Goal: Task Accomplishment & Management: Complete application form

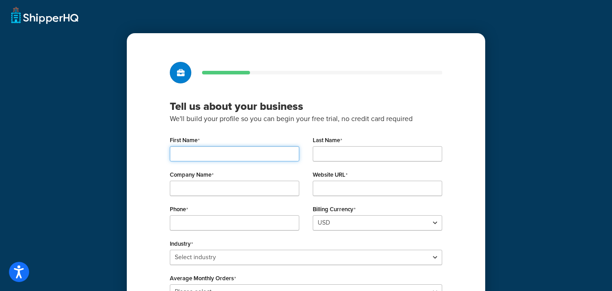
click at [201, 154] on input "First Name" at bounding box center [235, 153] width 130 height 15
type input "scott"
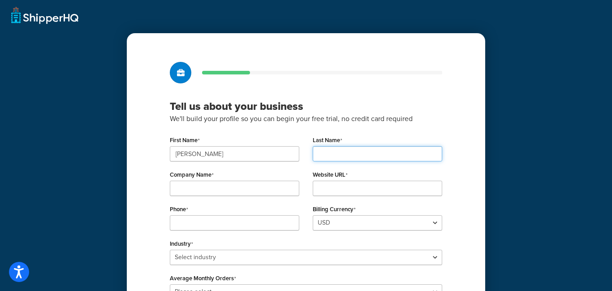
click at [325, 149] on input "Last Name" at bounding box center [378, 153] width 130 height 15
type input "[PERSON_NAME]"
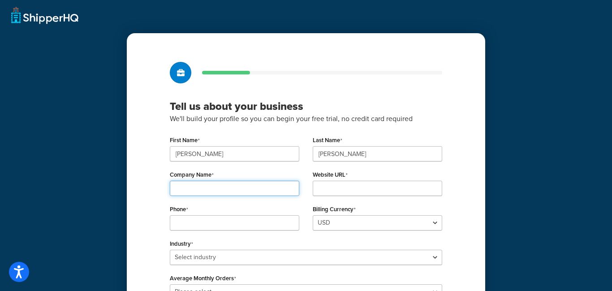
click at [197, 187] on input "Company Name" at bounding box center [235, 188] width 130 height 15
type input "real harrows llc"
click at [320, 189] on input "Website URL" at bounding box center [378, 188] width 130 height 15
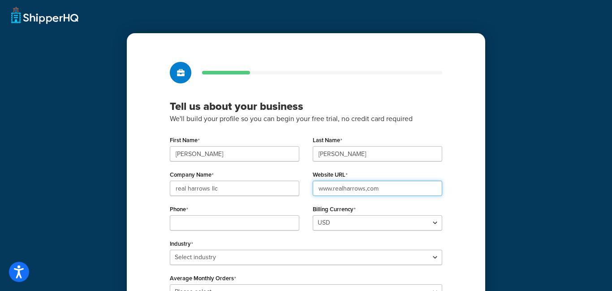
type input "www.realharrows,com"
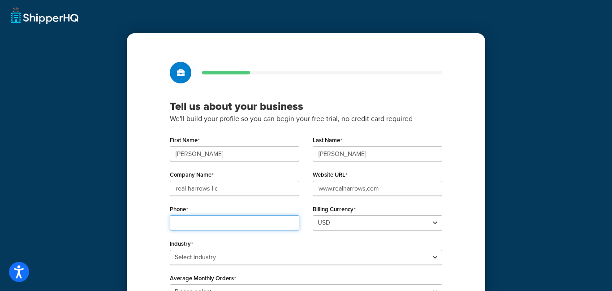
click at [173, 224] on div "Phone" at bounding box center [235, 217] width 130 height 28
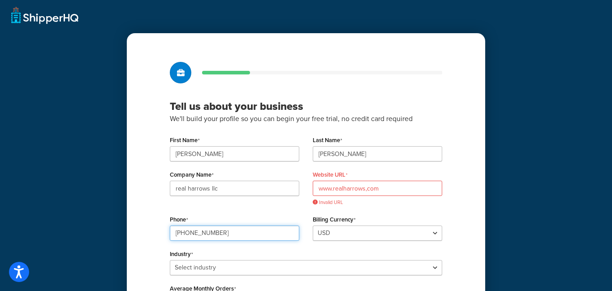
type input "920-464-0779"
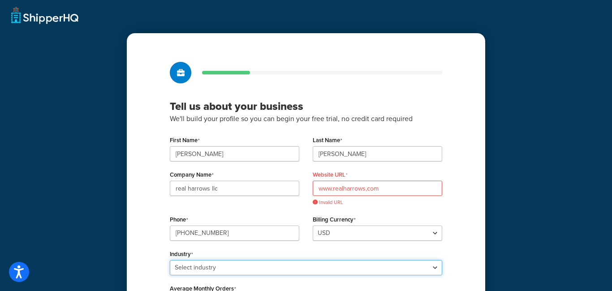
click at [434, 268] on div "Industry Select industry Automotive Adult Agriculture Alcohol, Tobacco & CBD Ar…" at bounding box center [306, 261] width 272 height 28
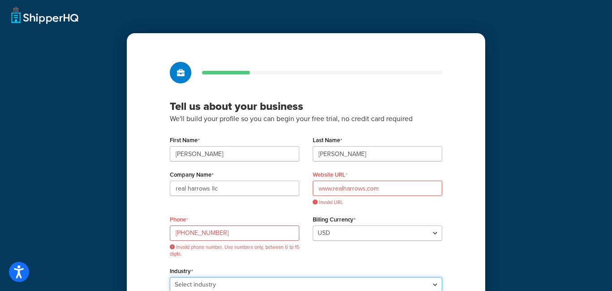
scroll to position [1, 0]
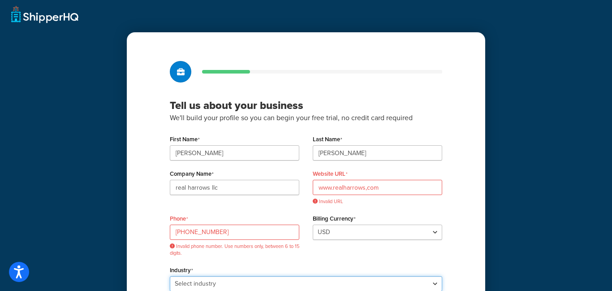
select select "18"
click at [170, 276] on select "Select industry Automotive Adult Agriculture Alcohol, Tobacco & CBD Arts & Craf…" at bounding box center [306, 283] width 272 height 15
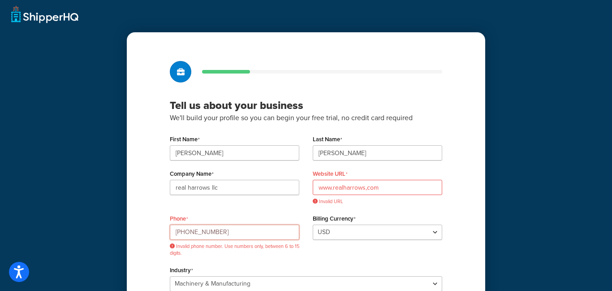
click at [175, 229] on input "920-464-0779" at bounding box center [235, 232] width 130 height 15
click at [190, 230] on input "1920-464-0779" at bounding box center [235, 232] width 130 height 15
click at [202, 231] on input "1920464-0779" at bounding box center [235, 232] width 130 height 15
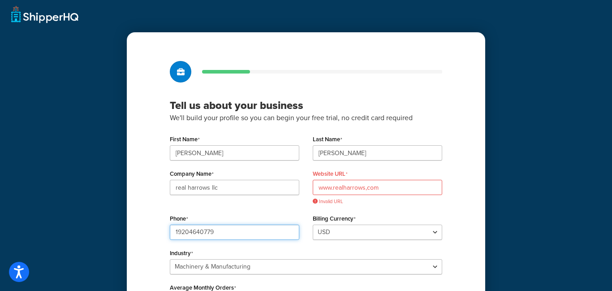
type input "19204640779"
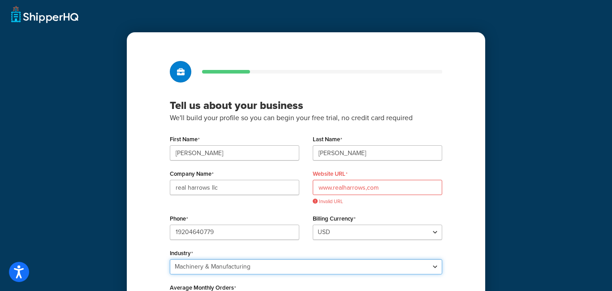
click at [395, 269] on select "Select industry Automotive Adult Agriculture Alcohol, Tobacco & CBD Arts & Craf…" at bounding box center [306, 266] width 272 height 15
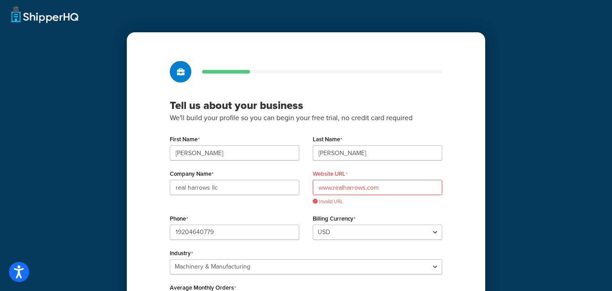
click at [476, 164] on div "Tell us about your business We'll build your profile so you can begin your free…" at bounding box center [306, 217] width 358 height 371
click at [334, 187] on input "www.realharrows,com" at bounding box center [378, 187] width 130 height 15
click at [375, 187] on input "realharrows,com" at bounding box center [378, 187] width 130 height 15
click at [317, 187] on input "realharrows,com" at bounding box center [378, 187] width 130 height 15
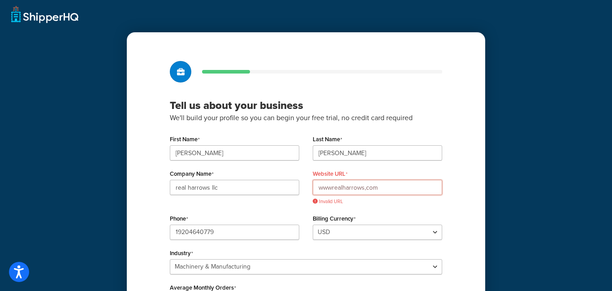
type input "www.realharrows,com"
click at [383, 186] on input "www.realharrows,com" at bounding box center [378, 187] width 130 height 15
click at [471, 274] on div "Tell us about your business We'll build your profile so you can begin your free…" at bounding box center [306, 217] width 358 height 371
click at [360, 283] on div "Average Monthly Orders Please select 0-500 501-1,000 1,001-10,000 10,001-20,000…" at bounding box center [306, 295] width 272 height 28
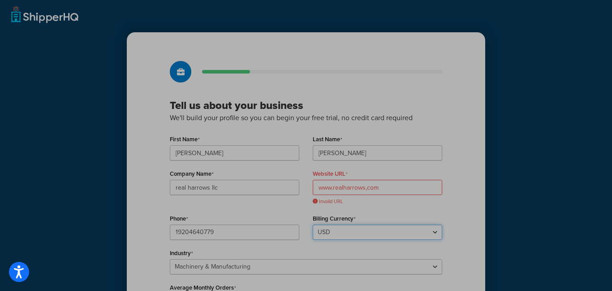
click at [346, 232] on select "USD GBP" at bounding box center [378, 232] width 130 height 15
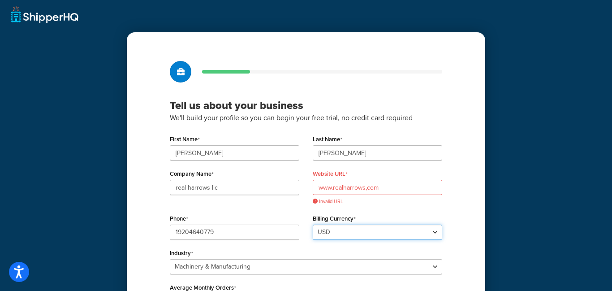
click at [346, 232] on select "USD GBP" at bounding box center [378, 232] width 130 height 15
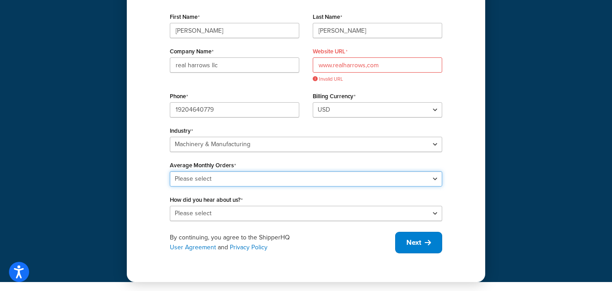
click at [435, 178] on select "Please select 0-500 501-1,000 1,001-10,000 10,001-20,000 Over 20,000" at bounding box center [306, 178] width 272 height 15
select select "1"
click at [170, 171] on select "Please select 0-500 501-1,000 1,001-10,000 10,001-20,000 Over 20,000" at bounding box center [306, 178] width 272 height 15
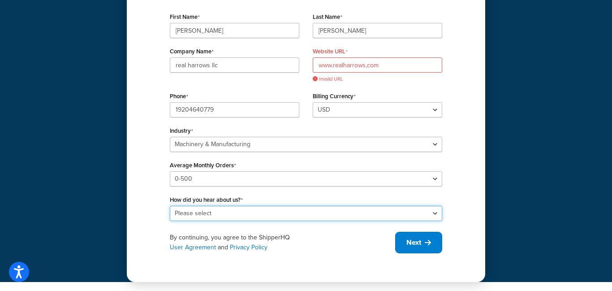
click at [435, 212] on select "Please select Online Search App Store or Marketplace Listing Referred by Agency…" at bounding box center [306, 213] width 272 height 15
select select "10"
click at [170, 206] on select "Please select Online Search App Store or Marketplace Listing Referred by Agency…" at bounding box center [306, 213] width 272 height 15
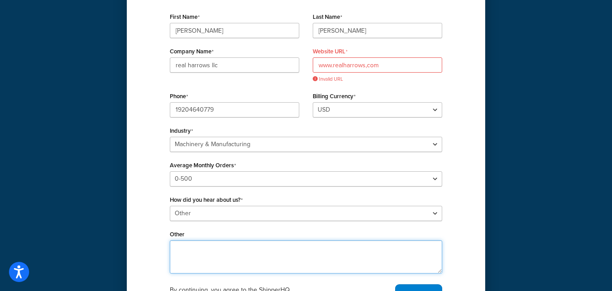
click at [177, 252] on textarea "Other" at bounding box center [306, 256] width 272 height 33
type textarea "Website builder selected"
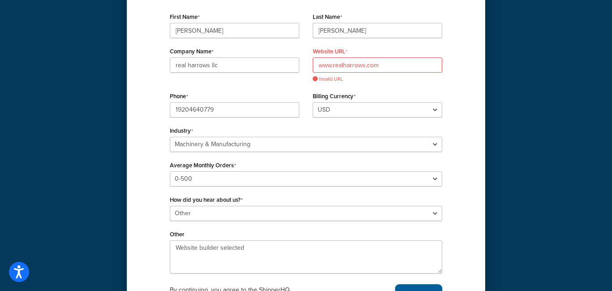
click at [423, 286] on button "Next" at bounding box center [418, 295] width 47 height 22
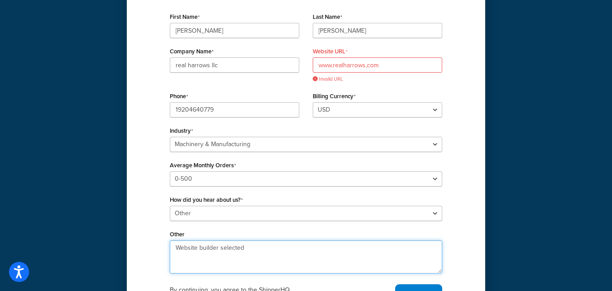
click at [270, 249] on textarea "Website builder selected" at bounding box center [306, 256] width 272 height 33
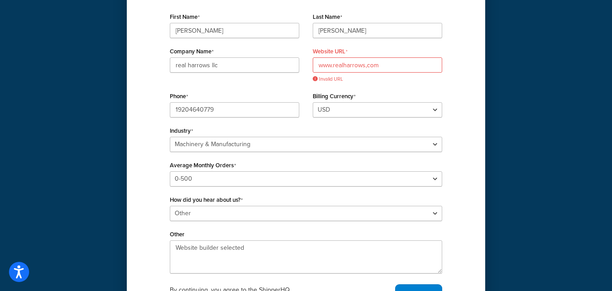
scroll to position [176, 0]
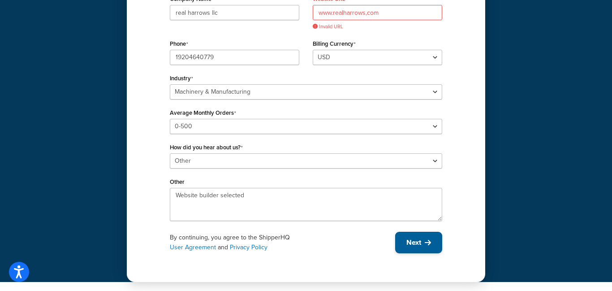
click at [420, 242] on span "Next" at bounding box center [413, 242] width 15 height 10
click at [382, 14] on input "www.realharrows,com" at bounding box center [378, 12] width 130 height 15
type input "w"
click at [440, 25] on span "Required" at bounding box center [378, 26] width 130 height 7
click at [328, 14] on input "Website URL" at bounding box center [378, 12] width 130 height 15
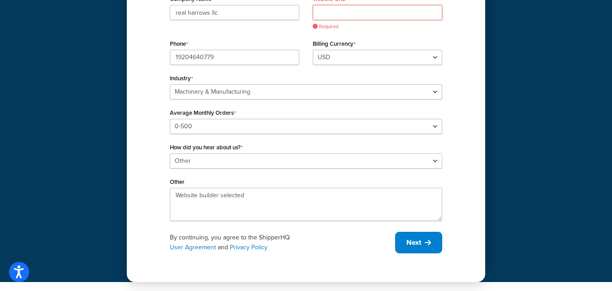
click at [328, 14] on input "Website URL" at bounding box center [378, 12] width 130 height 15
click at [370, 11] on input "WWW.realharrows.com" at bounding box center [378, 12] width 130 height 15
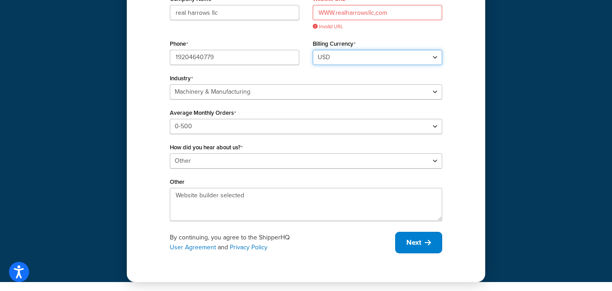
click at [343, 55] on select "USD GBP" at bounding box center [378, 57] width 130 height 15
click at [388, 13] on input "WWW.realharrowsllc,com" at bounding box center [378, 12] width 130 height 15
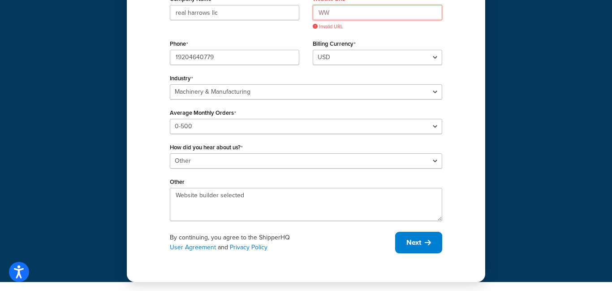
type input "W"
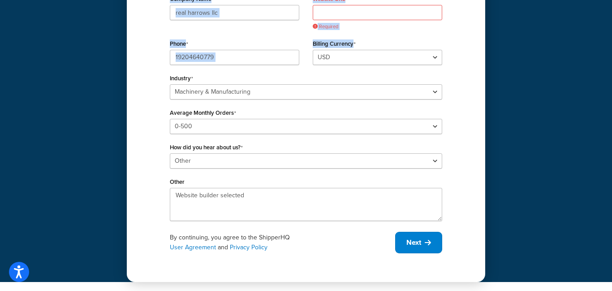
scroll to position [0, 0]
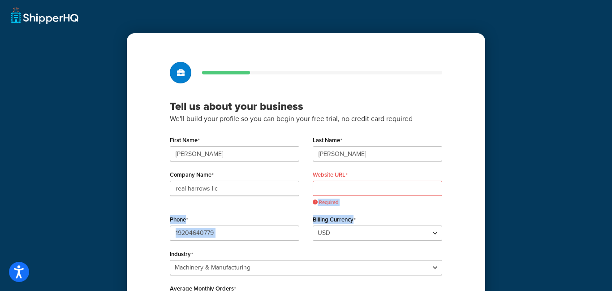
drag, startPoint x: 448, startPoint y: 49, endPoint x: 351, endPoint y: 185, distance: 167.0
click at [351, 185] on div "First Name scott Last Name buteyn Company Name real harrows llc Website URL Req…" at bounding box center [306, 265] width 272 height 263
click at [351, 185] on input "Website URL" at bounding box center [378, 188] width 130 height 15
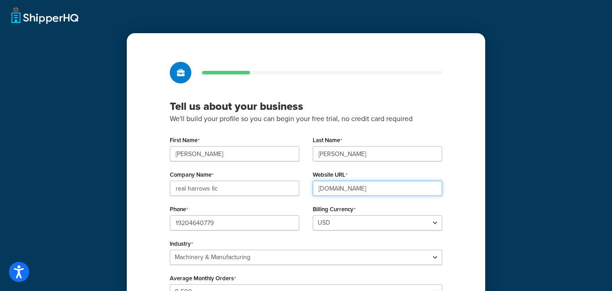
type input "[DOMAIN_NAME]"
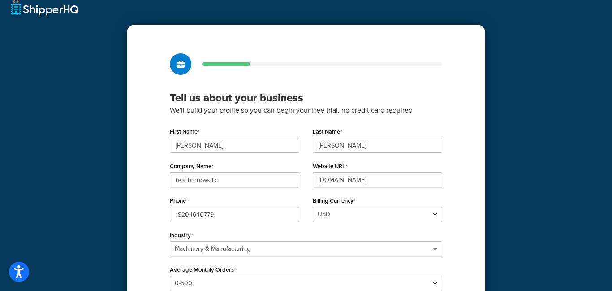
scroll to position [165, 0]
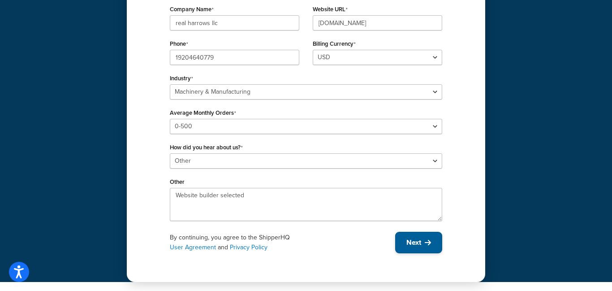
click at [414, 243] on span "Next" at bounding box center [413, 242] width 15 height 10
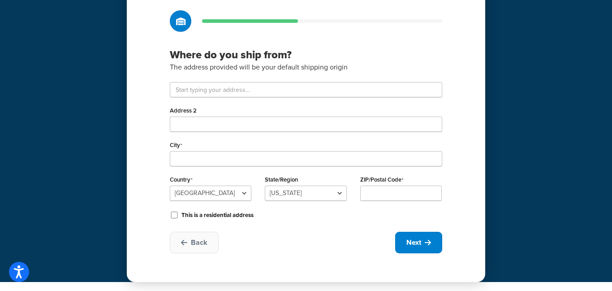
scroll to position [52, 0]
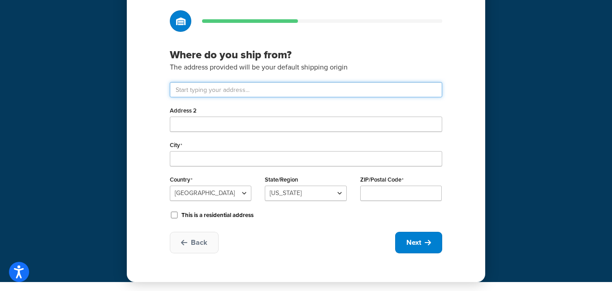
click at [190, 91] on input "text" at bounding box center [306, 89] width 272 height 15
type input "W4089 Scenic Rd"
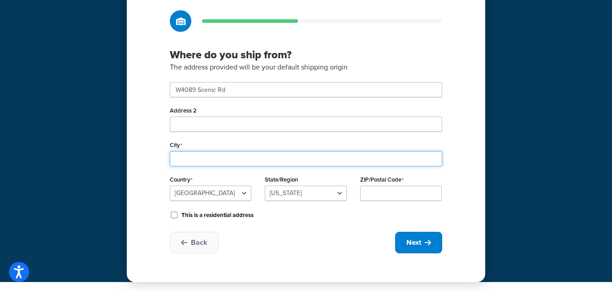
type input "Campbellsport"
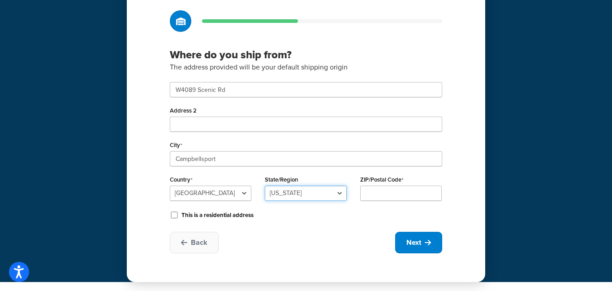
select select "49"
type input "53010"
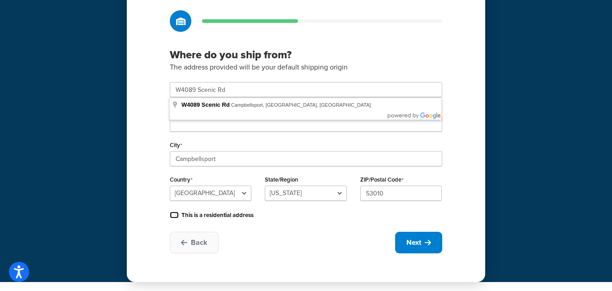
click at [174, 216] on input "This is a residential address" at bounding box center [174, 215] width 9 height 7
checkbox input "true"
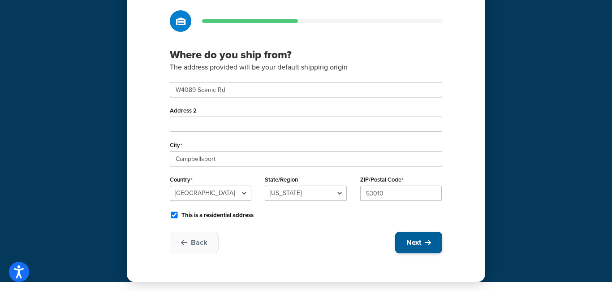
click at [419, 243] on span "Next" at bounding box center [413, 242] width 15 height 10
select select "1"
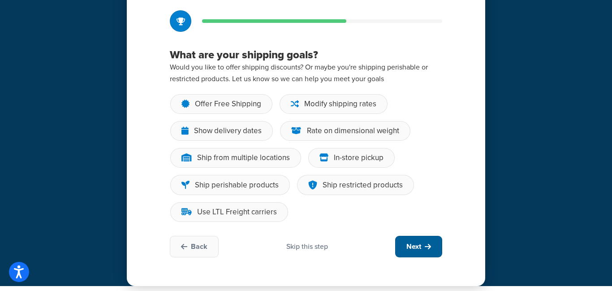
click at [419, 243] on span "Next" at bounding box center [413, 247] width 15 height 10
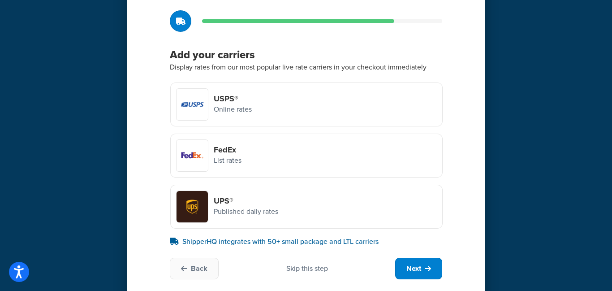
click at [194, 157] on div at bounding box center [192, 155] width 31 height 31
click at [0, 0] on input "FedEx List rates" at bounding box center [0, 0] width 0 height 0
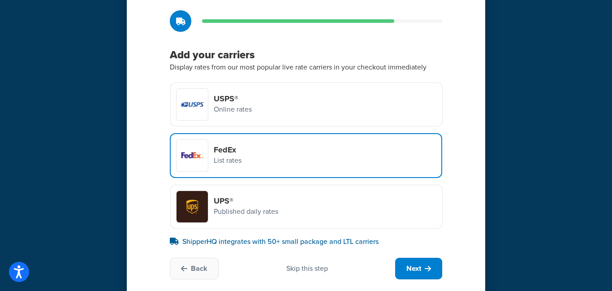
click at [199, 202] on div at bounding box center [192, 206] width 31 height 31
click at [0, 0] on input "UPS® Published daily rates" at bounding box center [0, 0] width 0 height 0
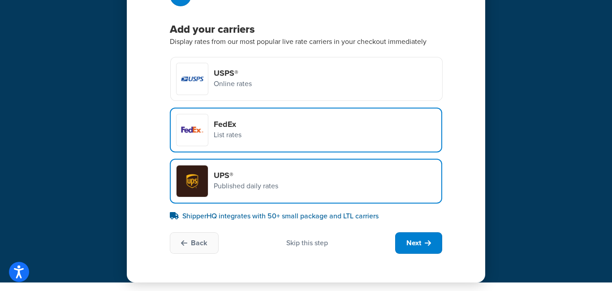
scroll to position [78, 0]
click at [189, 217] on p "ShipperHQ integrates with 50+ small package and LTL carriers" at bounding box center [306, 215] width 272 height 11
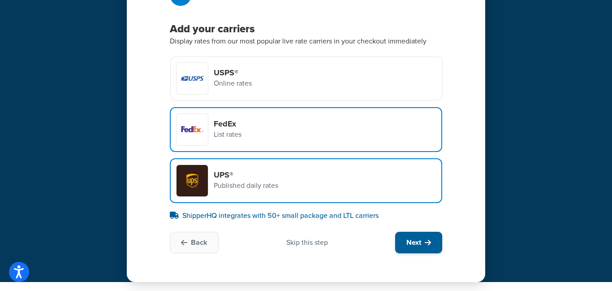
click at [413, 244] on span "Next" at bounding box center [413, 242] width 15 height 10
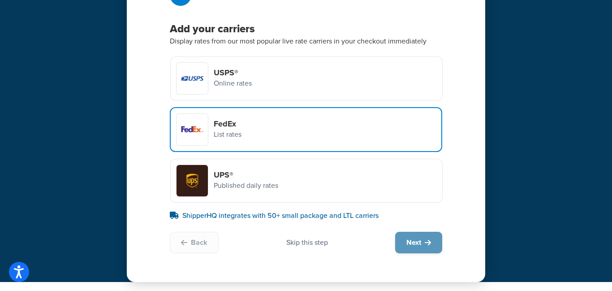
scroll to position [0, 0]
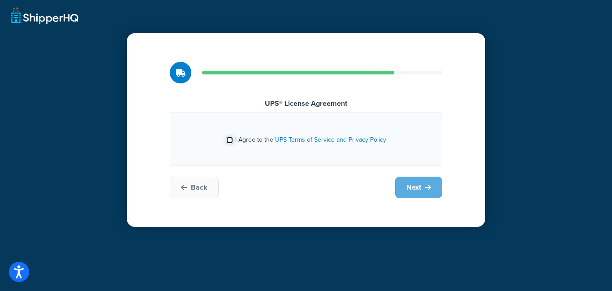
click at [231, 140] on input "I Agree to the UPS Terms of Service and Privacy Policy" at bounding box center [229, 140] width 7 height 7
checkbox input "true"
click at [414, 190] on span "Next" at bounding box center [413, 187] width 15 height 10
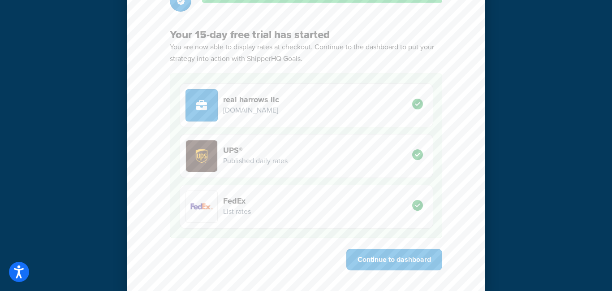
scroll to position [89, 0]
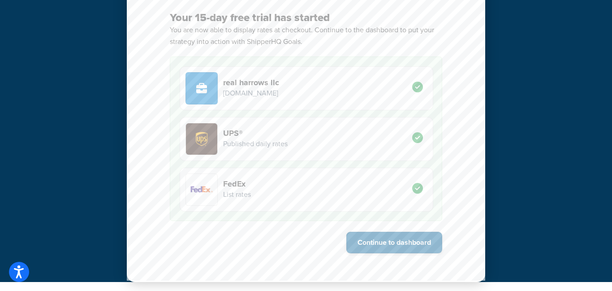
click at [370, 244] on button "Continue to dashboard" at bounding box center [394, 243] width 96 height 22
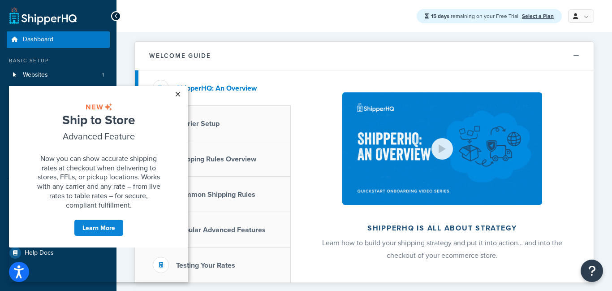
click at [177, 95] on link "×" at bounding box center [178, 94] width 16 height 16
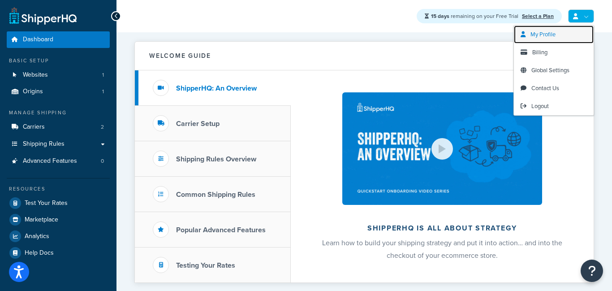
click at [548, 34] on span "My Profile" at bounding box center [543, 34] width 25 height 9
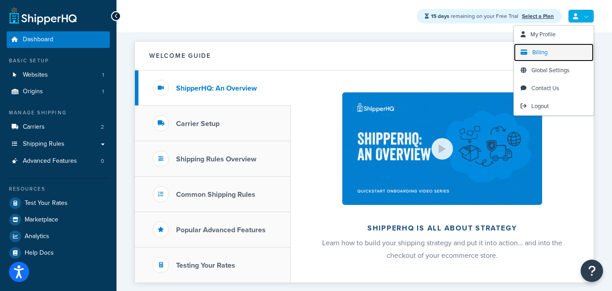
click at [542, 53] on span "Billing" at bounding box center [539, 52] width 15 height 9
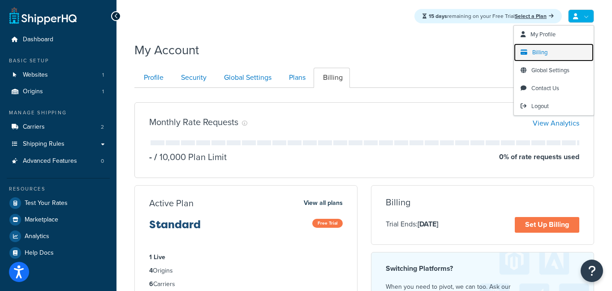
click at [537, 52] on span "Billing" at bounding box center [539, 52] width 15 height 9
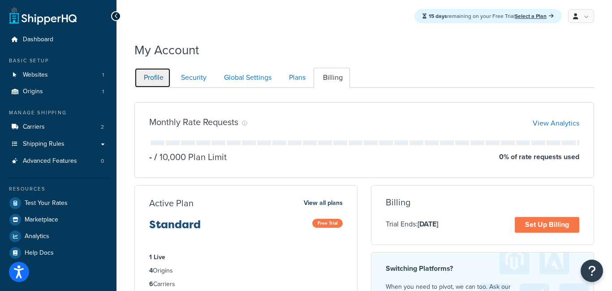
click at [150, 80] on link "Profile" at bounding box center [152, 78] width 36 height 20
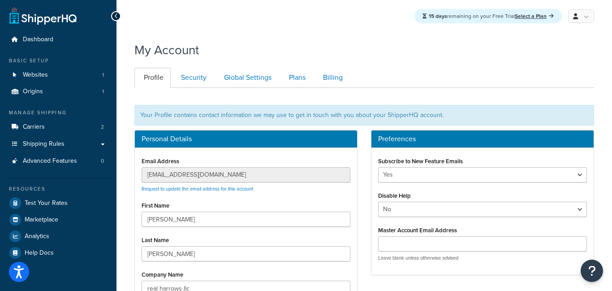
scroll to position [88, 0]
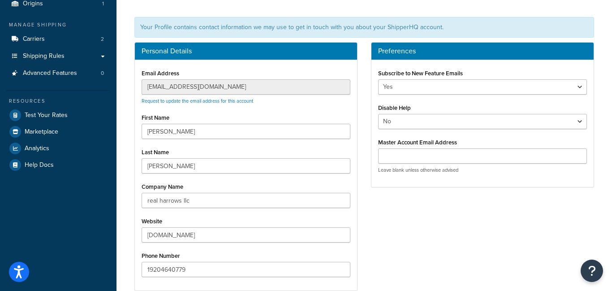
click at [150, 80] on input "[EMAIL_ADDRESS][DOMAIN_NAME]" at bounding box center [246, 86] width 209 height 15
click at [156, 86] on input "[EMAIL_ADDRESS][DOMAIN_NAME]" at bounding box center [246, 86] width 209 height 15
click at [162, 103] on link "Request to update the email address for this account" at bounding box center [198, 100] width 112 height 7
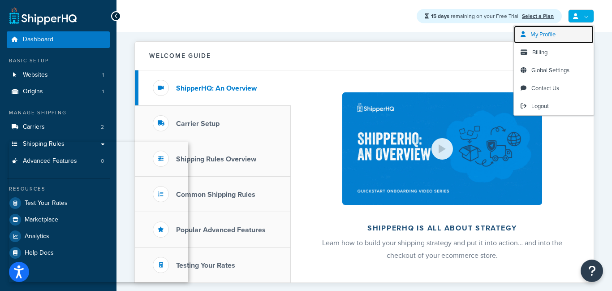
click at [546, 36] on span "My Profile" at bounding box center [543, 34] width 25 height 9
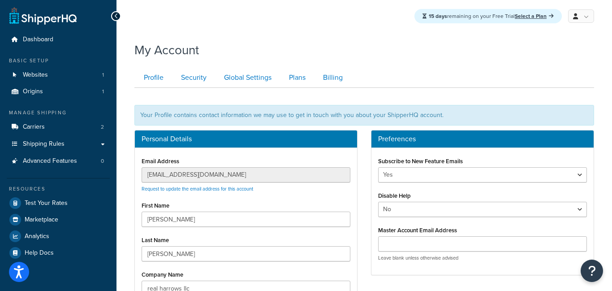
click at [259, 176] on input "[EMAIL_ADDRESS][DOMAIN_NAME]" at bounding box center [246, 174] width 209 height 15
click at [256, 174] on input "[EMAIL_ADDRESS][DOMAIN_NAME]" at bounding box center [246, 174] width 209 height 15
click at [153, 173] on input "[EMAIL_ADDRESS][DOMAIN_NAME]" at bounding box center [246, 174] width 209 height 15
